Goal: Task Accomplishment & Management: Use online tool/utility

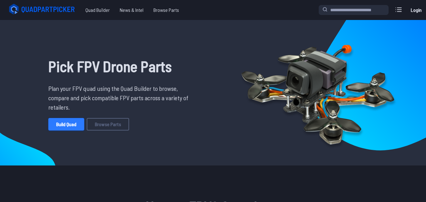
click at [75, 123] on link "Build Quad" at bounding box center [66, 124] width 36 height 12
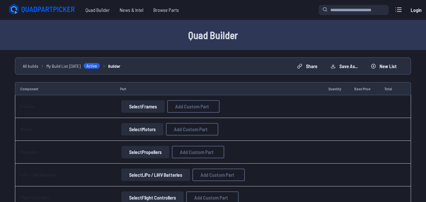
click at [153, 129] on button "Select Motors" at bounding box center [142, 129] width 42 height 12
click at [156, 130] on button "Select Motors" at bounding box center [142, 129] width 42 height 12
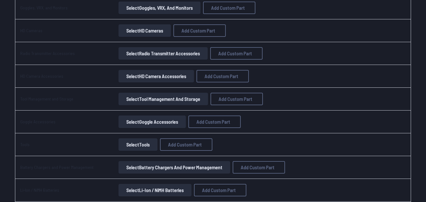
scroll to position [498, 0]
click at [136, 165] on button "Select Battery Chargers and Power Management" at bounding box center [174, 166] width 112 height 12
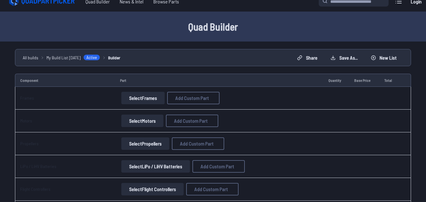
scroll to position [11, 0]
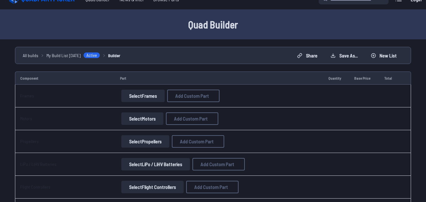
click at [152, 166] on button "Select LiPo / LiHV Batteries" at bounding box center [155, 164] width 69 height 12
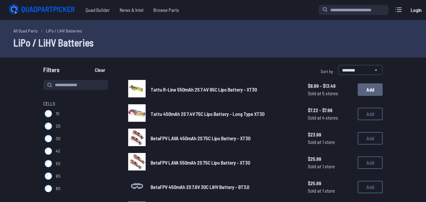
click at [372, 93] on button "Add" at bounding box center [369, 89] width 25 height 12
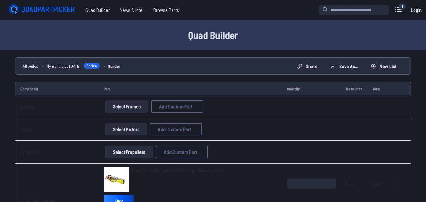
click at [134, 130] on button "Select Motors" at bounding box center [126, 129] width 42 height 12
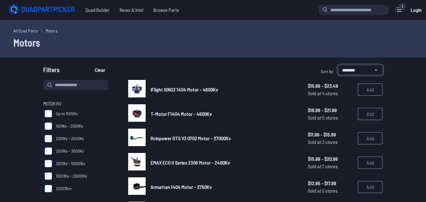
click at [364, 68] on select "**********" at bounding box center [360, 70] width 45 height 10
select select "*********"
click at [338, 65] on select "**********" at bounding box center [360, 70] width 45 height 10
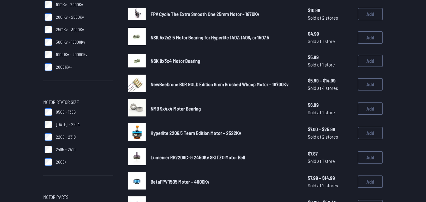
scroll to position [122, 0]
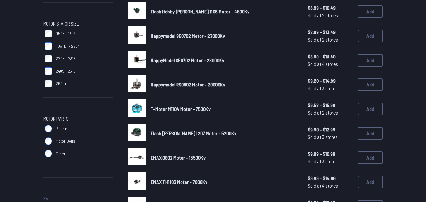
scroll to position [201, 0]
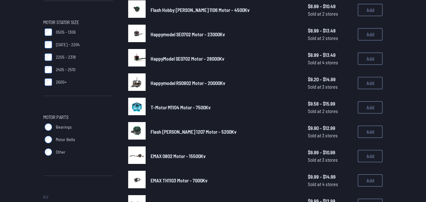
click at [174, 108] on span "T-Motor M1104 Motor - 7500Kv" at bounding box center [181, 107] width 60 height 6
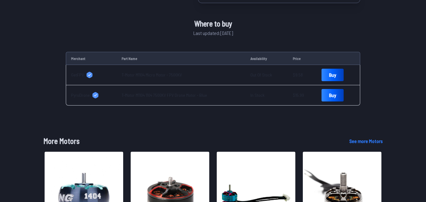
scroll to position [212, 0]
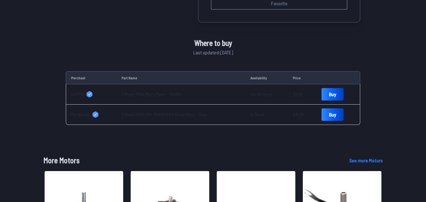
click at [156, 93] on link "T-Motor M1104 Micro Motor - 7500KV" at bounding box center [152, 93] width 60 height 5
select select "*********"
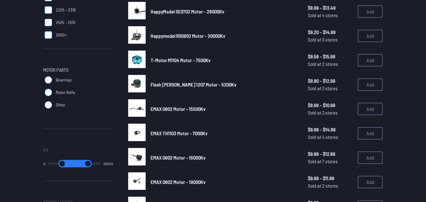
scroll to position [249, 0]
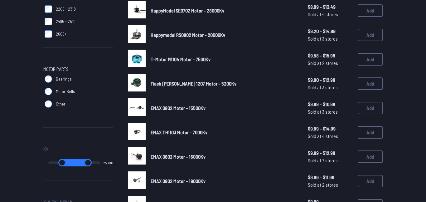
click at [180, 132] on span "EMAX TH1103 Motor - 7000Kv" at bounding box center [179, 132] width 57 height 6
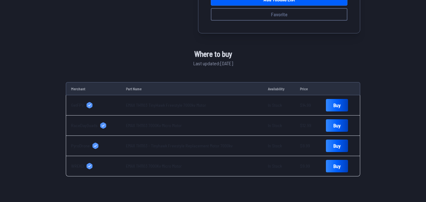
scroll to position [192, 0]
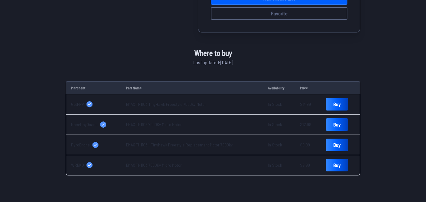
click at [156, 143] on link "EMAX TH1103 - Tinyhawk Freestyle Replacement Motor 7000kv" at bounding box center [179, 144] width 107 height 5
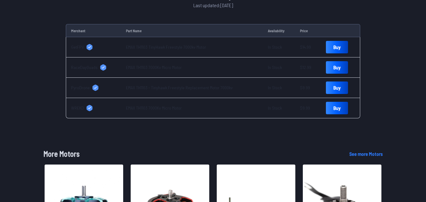
select select "*********"
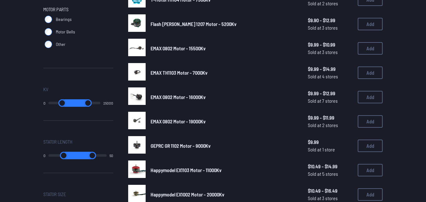
scroll to position [309, 0]
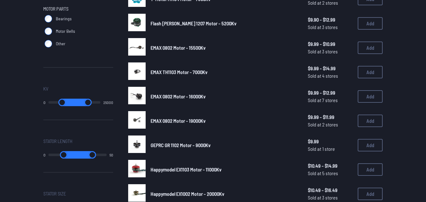
click at [160, 142] on span "GEPRC GR 1102 Motor - 9000Kv" at bounding box center [181, 145] width 60 height 6
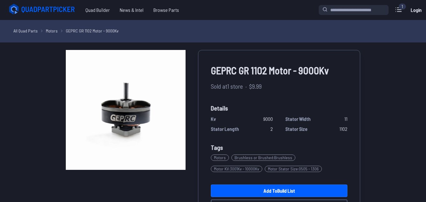
select select "*********"
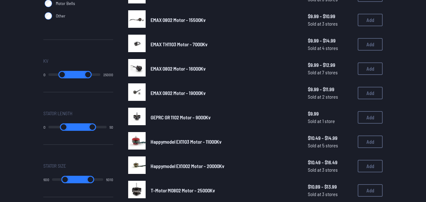
scroll to position [337, 0]
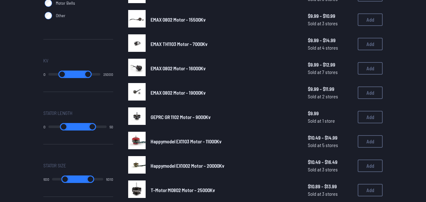
click at [175, 139] on span "Happymodel EX1103 Motor - 11000Kv" at bounding box center [186, 141] width 71 height 6
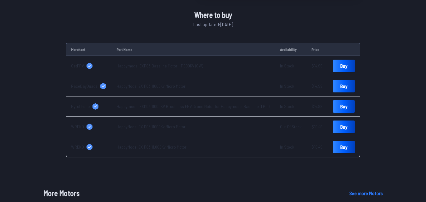
scroll to position [195, 0]
click at [169, 149] on link "HappyModel EX 1103 11,000Kv Micro Motor" at bounding box center [152, 146] width 70 height 5
select select "*********"
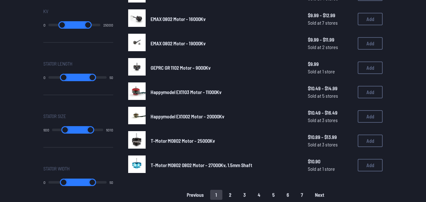
scroll to position [387, 0]
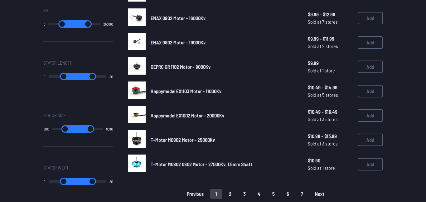
click at [229, 192] on button "2" at bounding box center [229, 194] width 13 height 10
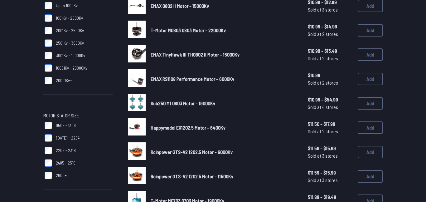
scroll to position [108, 0]
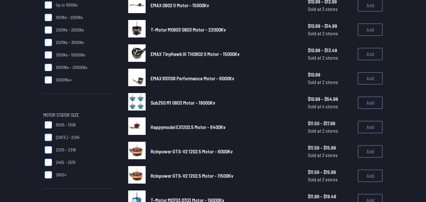
click at [204, 127] on span "Happymodel EX1202.5 Motor - 6400Kv" at bounding box center [188, 127] width 75 height 6
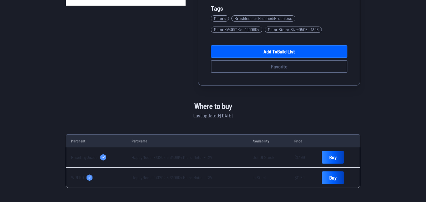
scroll to position [164, 0]
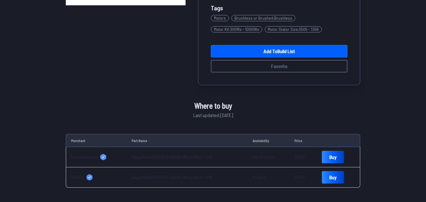
click at [183, 175] on link "HappyModel EX1202.5 6400Kv Micro Motor - CW" at bounding box center [172, 176] width 81 height 5
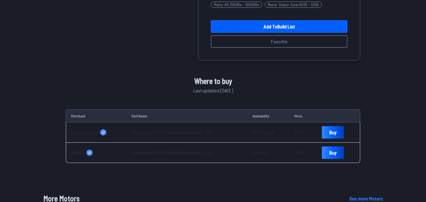
scroll to position [189, 0]
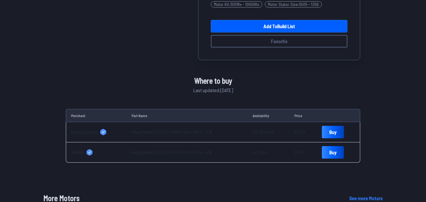
click at [173, 154] on link "HappyModel EX1202.5 6400Kv Micro Motor - CW" at bounding box center [172, 151] width 81 height 5
